Goal: Navigation & Orientation: Find specific page/section

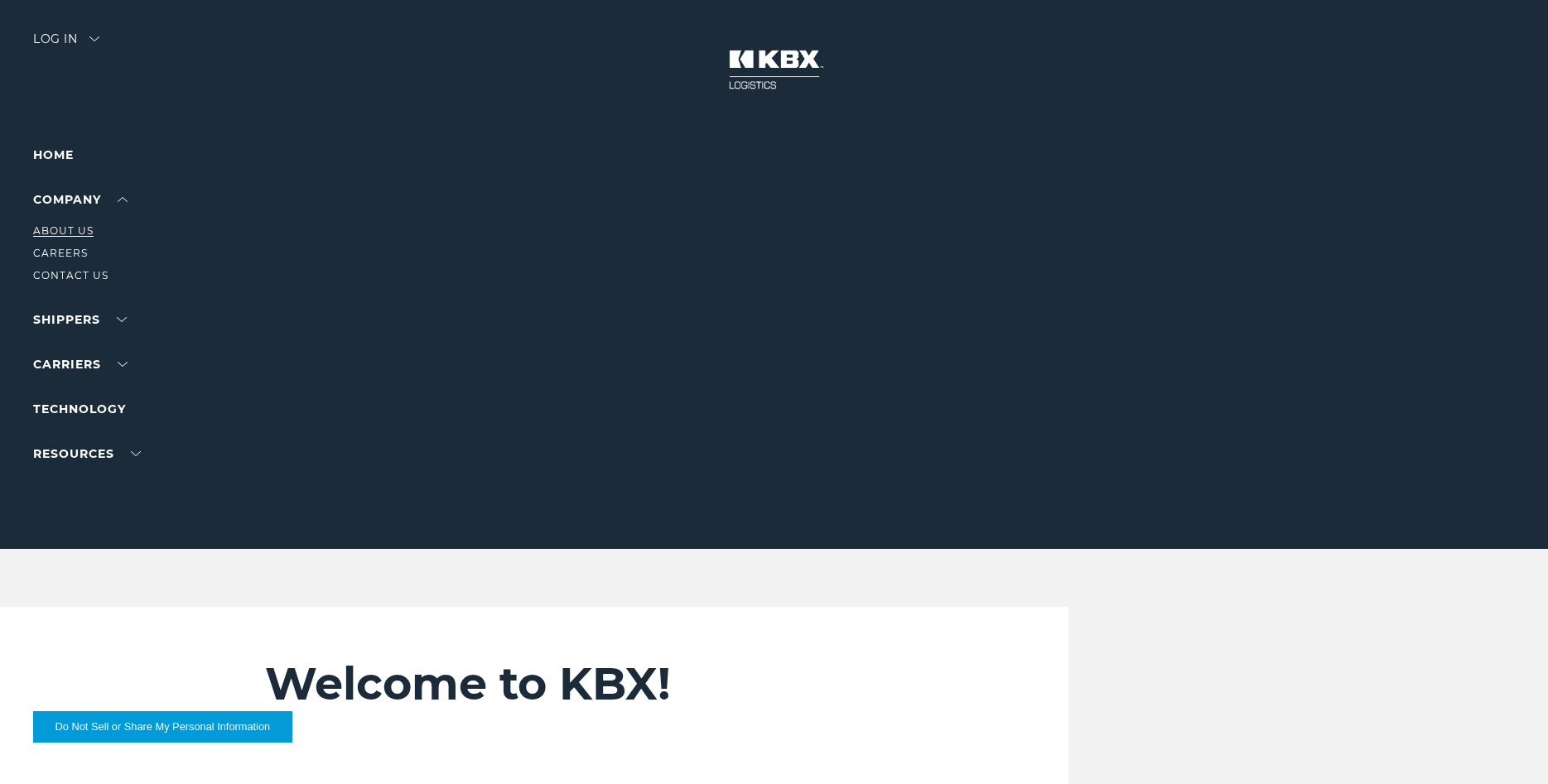
click at [68, 229] on link "About Us" at bounding box center [63, 230] width 60 height 13
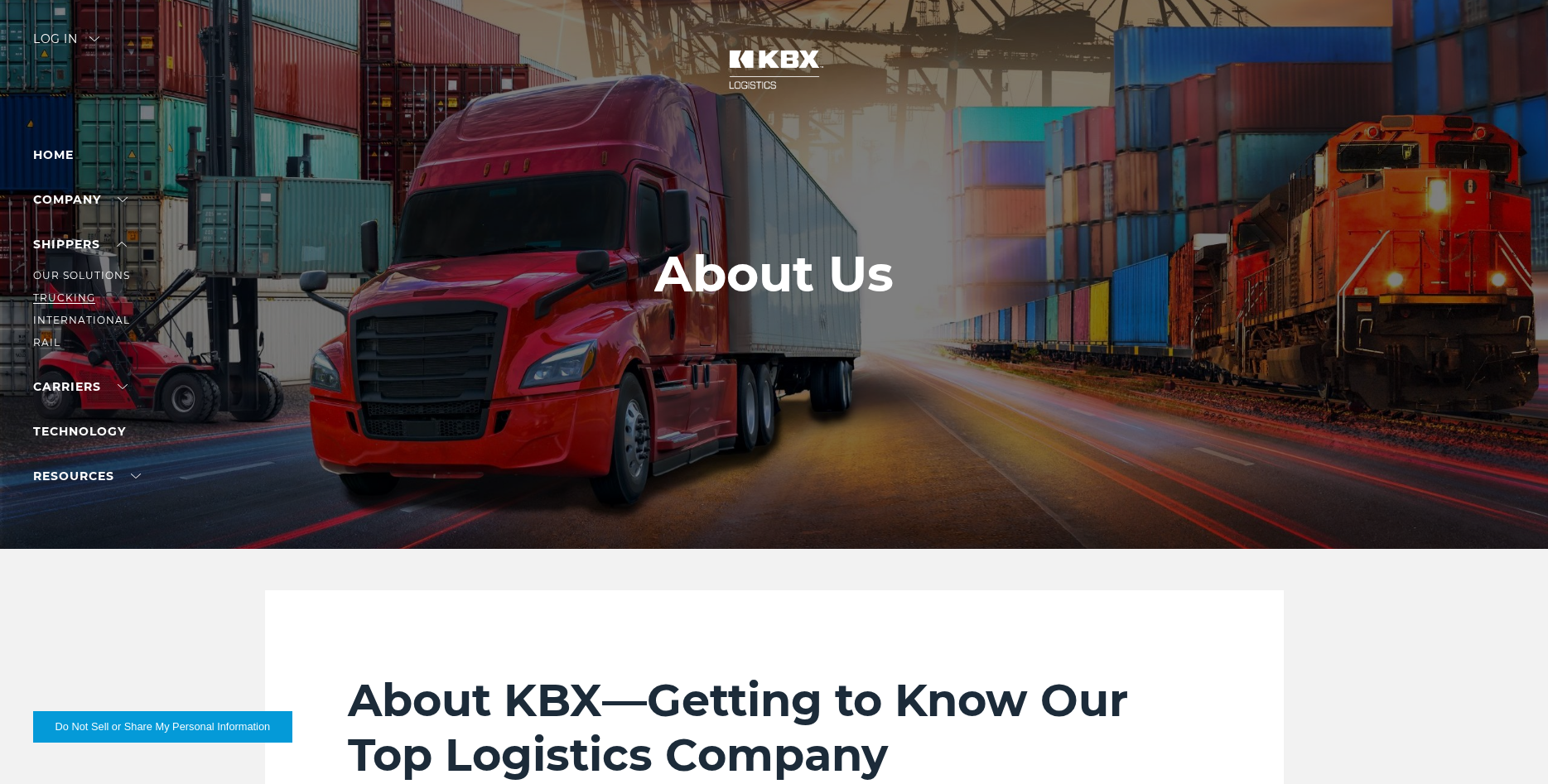
click at [74, 293] on link "Trucking" at bounding box center [64, 297] width 62 height 13
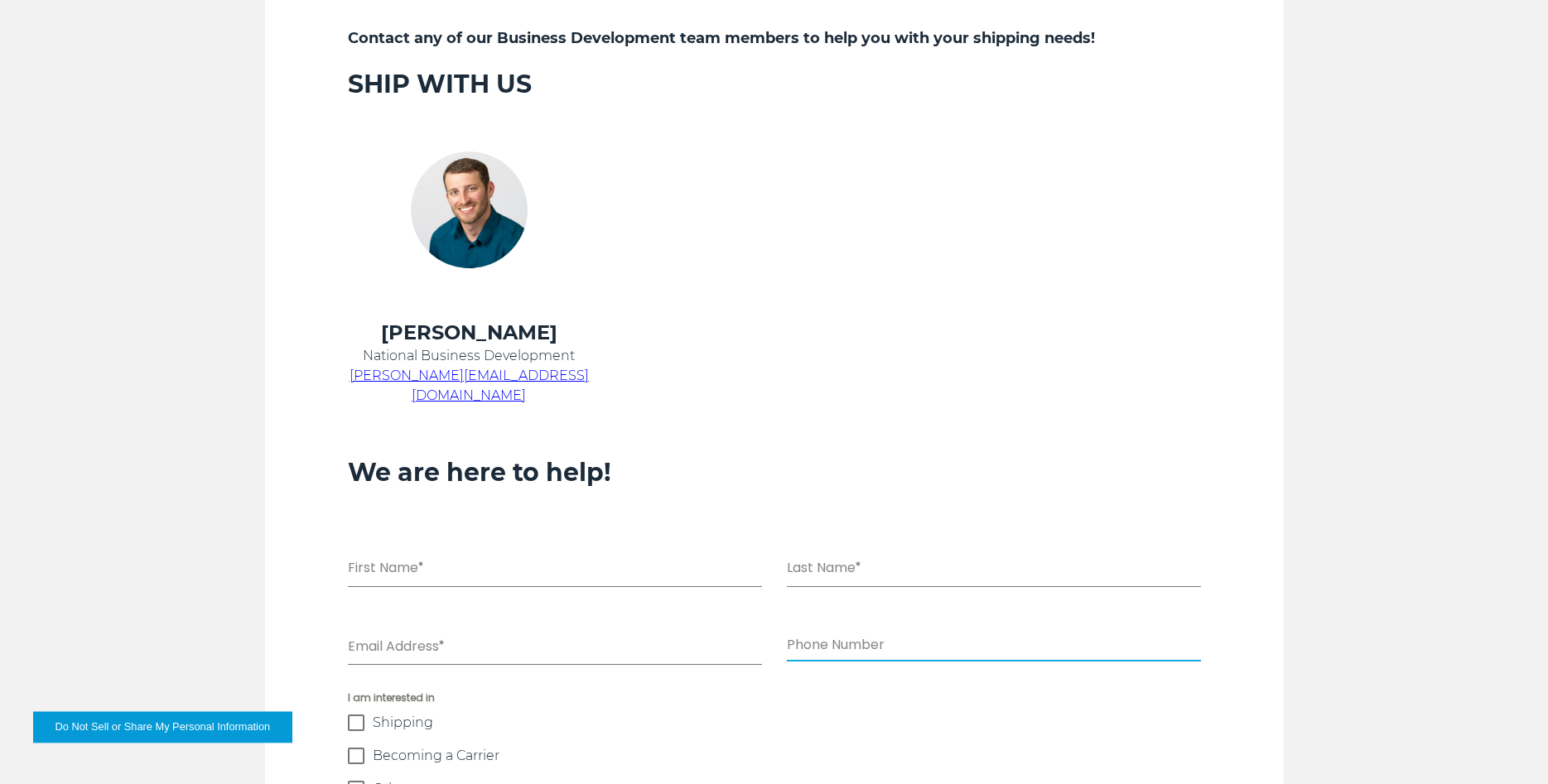
scroll to position [1157, 0]
